Goal: Use online tool/utility: Use online tool/utility

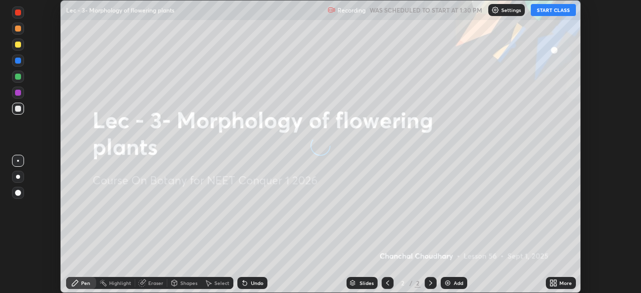
scroll to position [293, 641]
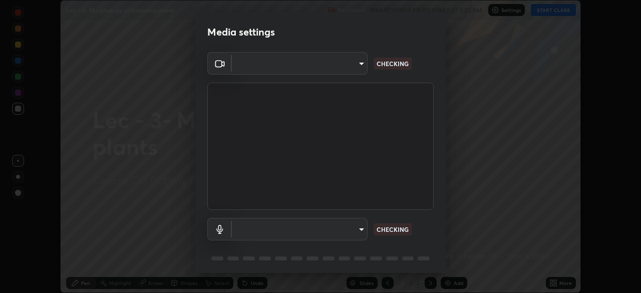
type input "e8b01860e9f4f9cf0b97084f56e189066d3111c6e0cf5993db34b4ae72e26104"
type input "default"
click at [355, 229] on body "Erase all Lec - 3- Morphology of flowering plants Recording WAS SCHEDULED TO ST…" at bounding box center [320, 146] width 641 height 293
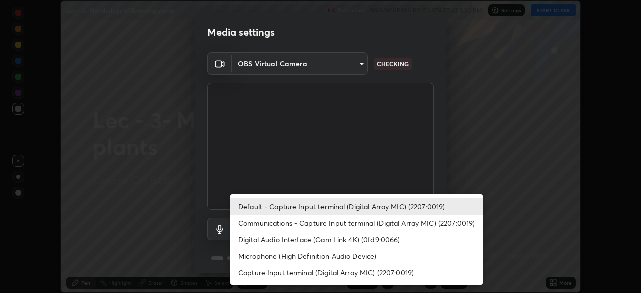
click at [353, 65] on div at bounding box center [320, 146] width 641 height 293
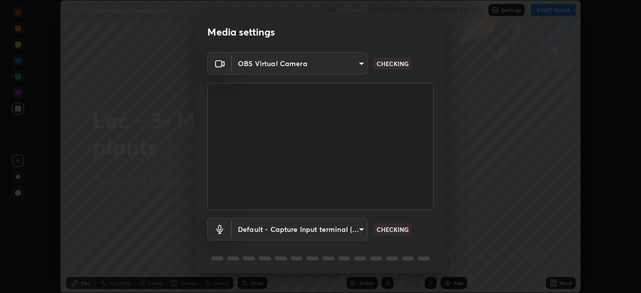
click at [360, 64] on body "Erase all Lec - 3- Morphology of flowering plants Recording WAS SCHEDULED TO ST…" at bounding box center [320, 146] width 641 height 293
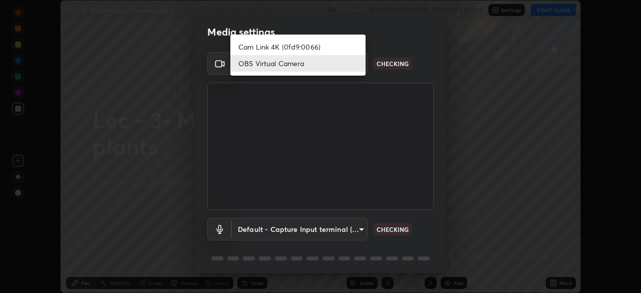
click at [328, 47] on li "Cam Link 4K (0fd9:0066)" at bounding box center [297, 47] width 135 height 17
type input "d06bfa8f304afa3967ea8099af1d7ab49983dfb03d10ec62852b72a31e22bf4d"
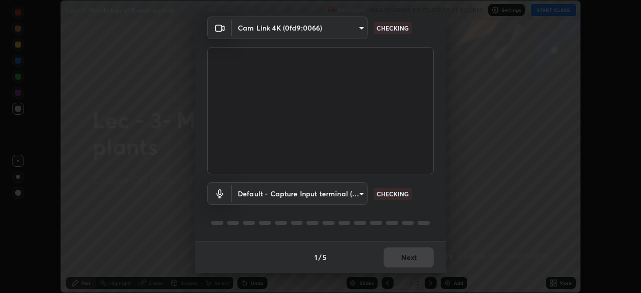
scroll to position [35, 0]
click at [351, 190] on body "Erase all Lec - 3- Morphology of flowering plants Recording WAS SCHEDULED TO ST…" at bounding box center [320, 146] width 641 height 293
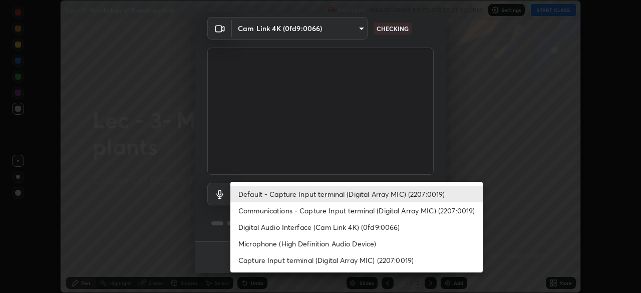
click at [344, 213] on li "Communications - Capture Input terminal (Digital Array MIC) (2207:0019)" at bounding box center [356, 210] width 253 height 17
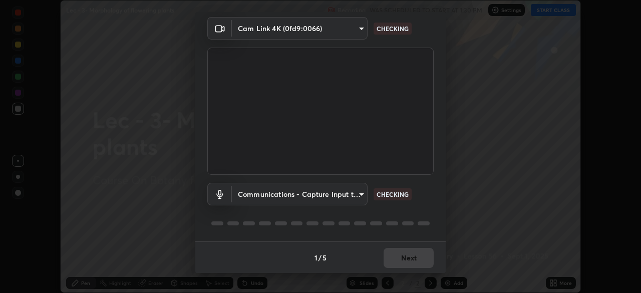
click at [353, 196] on body "Erase all Lec - 3- Morphology of flowering plants Recording WAS SCHEDULED TO ST…" at bounding box center [320, 146] width 641 height 293
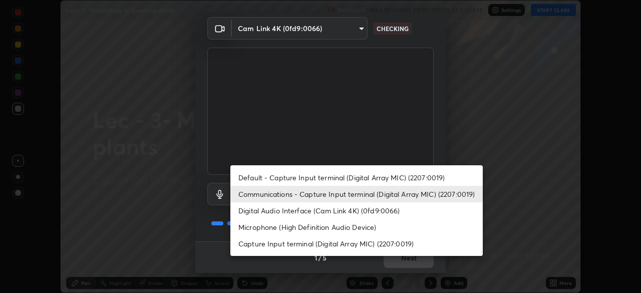
click at [375, 178] on li "Default - Capture Input terminal (Digital Array MIC) (2207:0019)" at bounding box center [356, 177] width 253 height 17
type input "default"
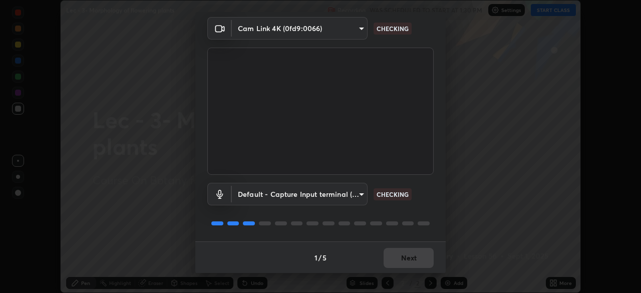
scroll to position [36, 0]
click at [352, 29] on body "Erase all Lec - 3- Morphology of flowering plants Recording WAS SCHEDULED TO ST…" at bounding box center [320, 146] width 641 height 293
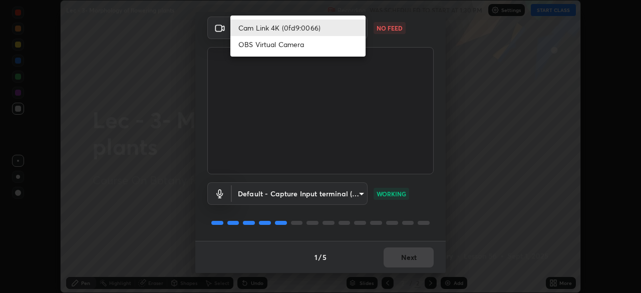
click at [329, 31] on li "Cam Link 4K (0fd9:0066)" at bounding box center [297, 28] width 135 height 17
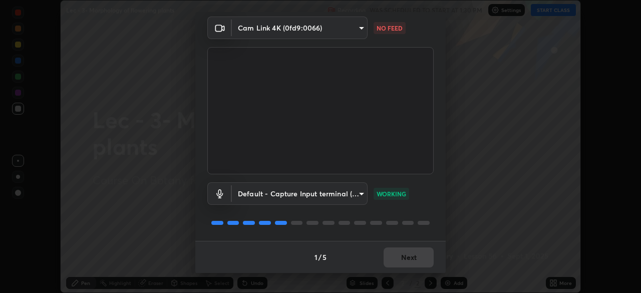
click at [319, 35] on body "Erase all Lec - 3- Morphology of flowering plants Recording WAS SCHEDULED TO ST…" at bounding box center [320, 146] width 641 height 293
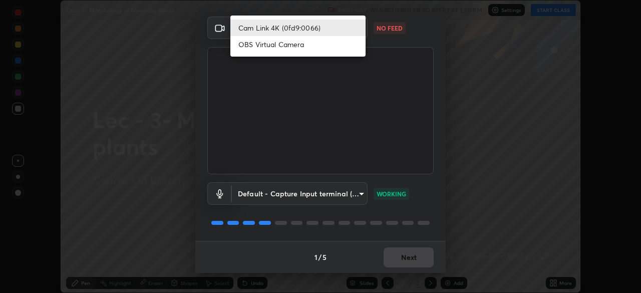
click at [289, 27] on li "Cam Link 4K (0fd9:0066)" at bounding box center [297, 28] width 135 height 17
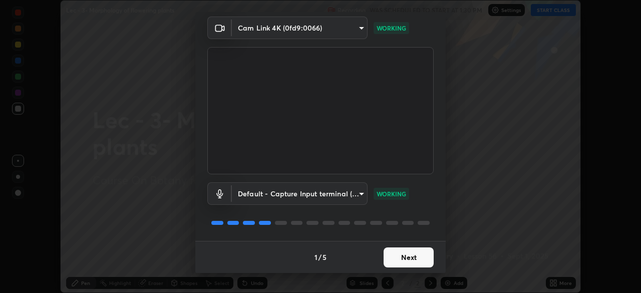
click at [483, 108] on div "Media settings Cam Link 4K (0fd9:0066) d06bfa8f304afa3967ea8099af1d7ab49983dfb0…" at bounding box center [320, 146] width 641 height 293
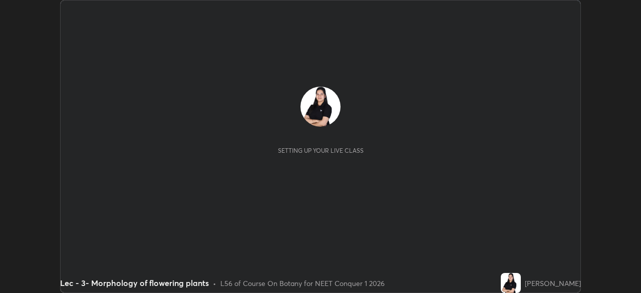
scroll to position [293, 641]
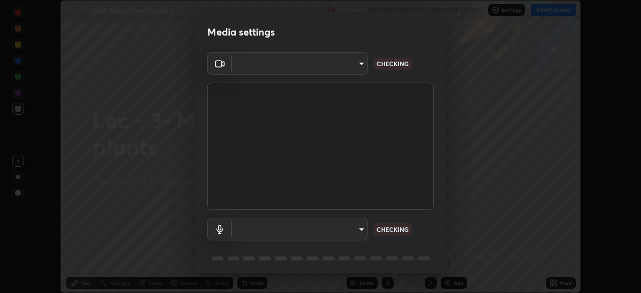
type input "e8b01860e9f4f9cf0b97084f56e189066d3111c6e0cf5993db34b4ae72e26104"
type input "default"
click at [351, 64] on body "Erase all Lec - 3- Morphology of flowering plants Recording WAS SCHEDULED TO ST…" at bounding box center [320, 146] width 641 height 293
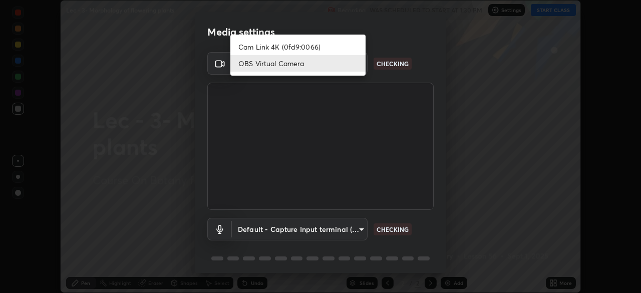
click at [304, 47] on li "Cam Link 4K (0fd9:0066)" at bounding box center [297, 47] width 135 height 17
type input "d06bfa8f304afa3967ea8099af1d7ab49983dfb03d10ec62852b72a31e22bf4d"
